Goal: Navigation & Orientation: Find specific page/section

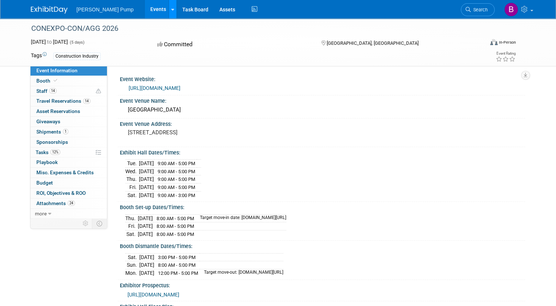
click at [171, 8] on icon at bounding box center [172, 9] width 3 height 5
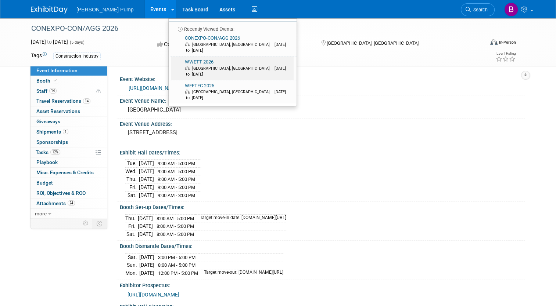
click at [178, 57] on link "WWETT 2026 Indianapolis, IN Feb 16, 2026 to Feb 19, 2026" at bounding box center [232, 69] width 123 height 24
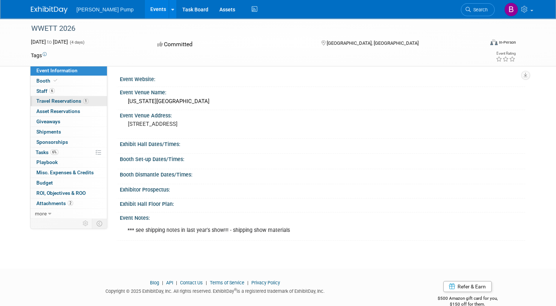
click at [62, 101] on span "Travel Reservations 1" at bounding box center [62, 101] width 52 height 6
